Goal: Task Accomplishment & Management: Manage account settings

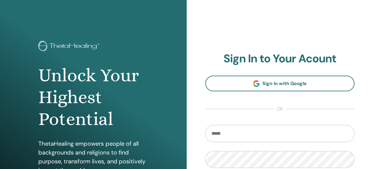
click at [292, 136] on input "email" at bounding box center [280, 133] width 150 height 17
type input "**********"
click at [215, 130] on input "email" at bounding box center [280, 133] width 150 height 17
type input "**********"
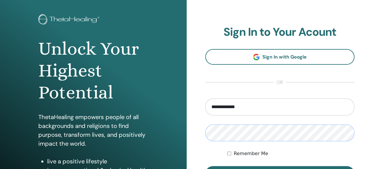
scroll to position [89, 0]
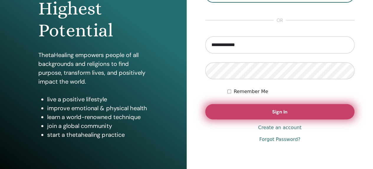
click at [256, 112] on button "Sign In" at bounding box center [280, 111] width 150 height 15
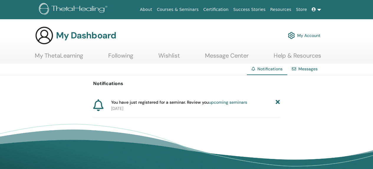
click at [144, 104] on span "You have just registered for a seminar. Review you upcoming seminars" at bounding box center [179, 102] width 136 height 6
click at [277, 103] on icon at bounding box center [278, 102] width 4 height 6
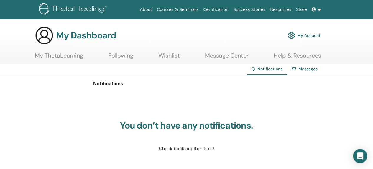
click at [58, 58] on link "My ThetaLearning" at bounding box center [59, 58] width 48 height 12
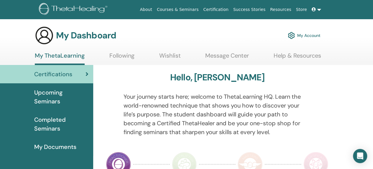
click at [311, 37] on link "My Account" at bounding box center [304, 35] width 33 height 13
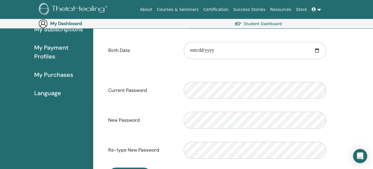
scroll to position [68, 0]
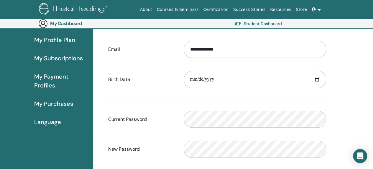
click at [219, 88] on div "Please provide a valid date" at bounding box center [254, 79] width 151 height 25
click at [222, 82] on input "date" at bounding box center [255, 79] width 143 height 17
click at [195, 77] on input "date" at bounding box center [255, 79] width 143 height 17
type input "**********"
click at [212, 99] on form "**********" at bounding box center [217, 114] width 218 height 155
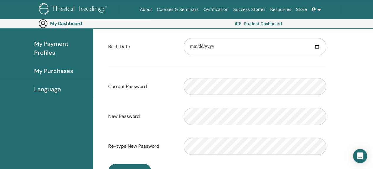
scroll to position [128, 0]
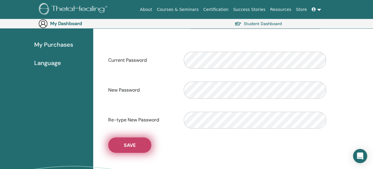
click at [136, 142] on button "Save" at bounding box center [129, 144] width 43 height 15
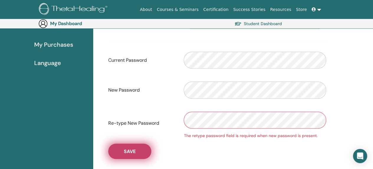
click at [148, 151] on button "Save" at bounding box center [129, 150] width 43 height 15
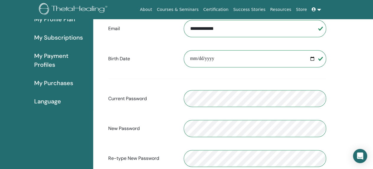
scroll to position [0, 0]
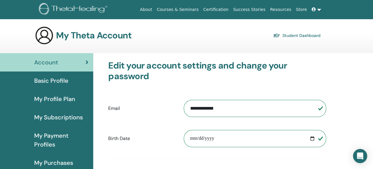
click at [57, 82] on span "Basic Profile" at bounding box center [51, 80] width 34 height 9
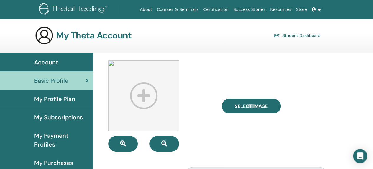
click at [51, 99] on span "My Profile Plan" at bounding box center [54, 98] width 41 height 9
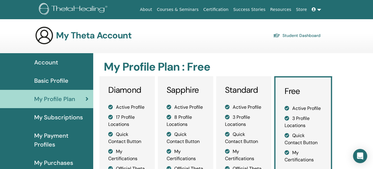
click at [60, 114] on span "My Subscriptions" at bounding box center [58, 117] width 49 height 9
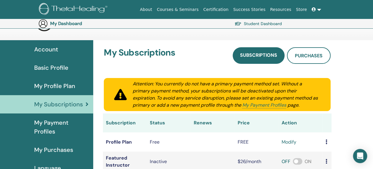
scroll to position [68, 0]
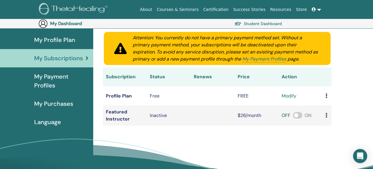
click at [80, 81] on span "My Payment Profiles" at bounding box center [61, 81] width 54 height 18
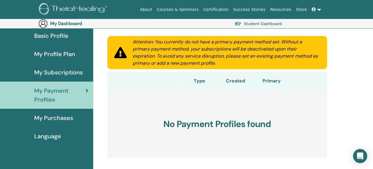
scroll to position [98, 0]
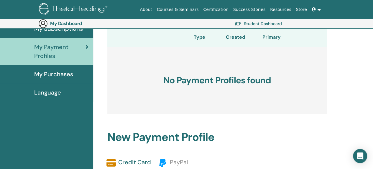
click at [59, 75] on span "My Purchases" at bounding box center [53, 74] width 39 height 9
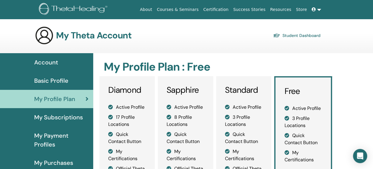
click at [89, 1] on link at bounding box center [71, 9] width 78 height 16
